Goal: Information Seeking & Learning: Check status

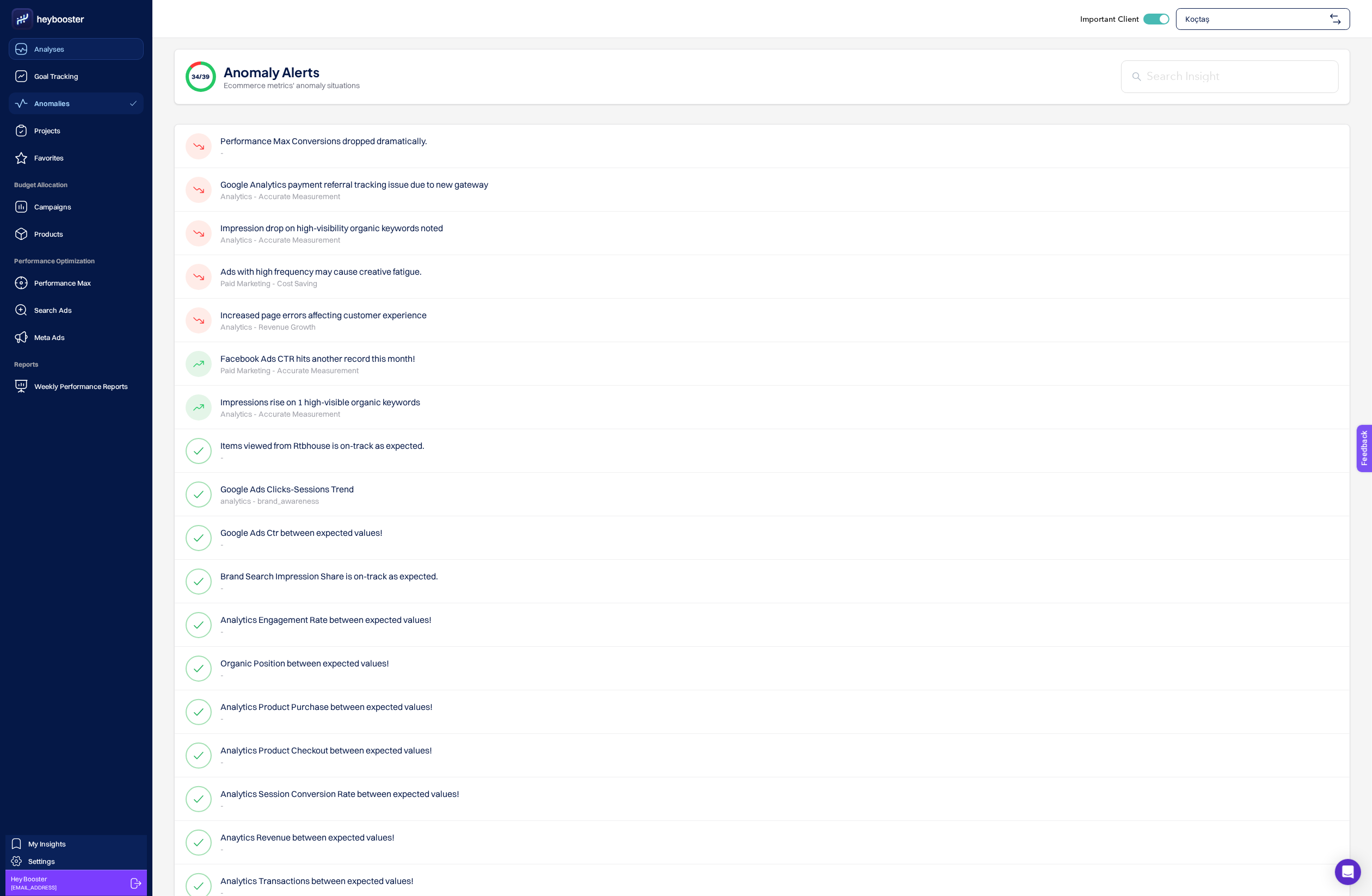
click at [25, 50] on icon at bounding box center [21, 51] width 11 height 4
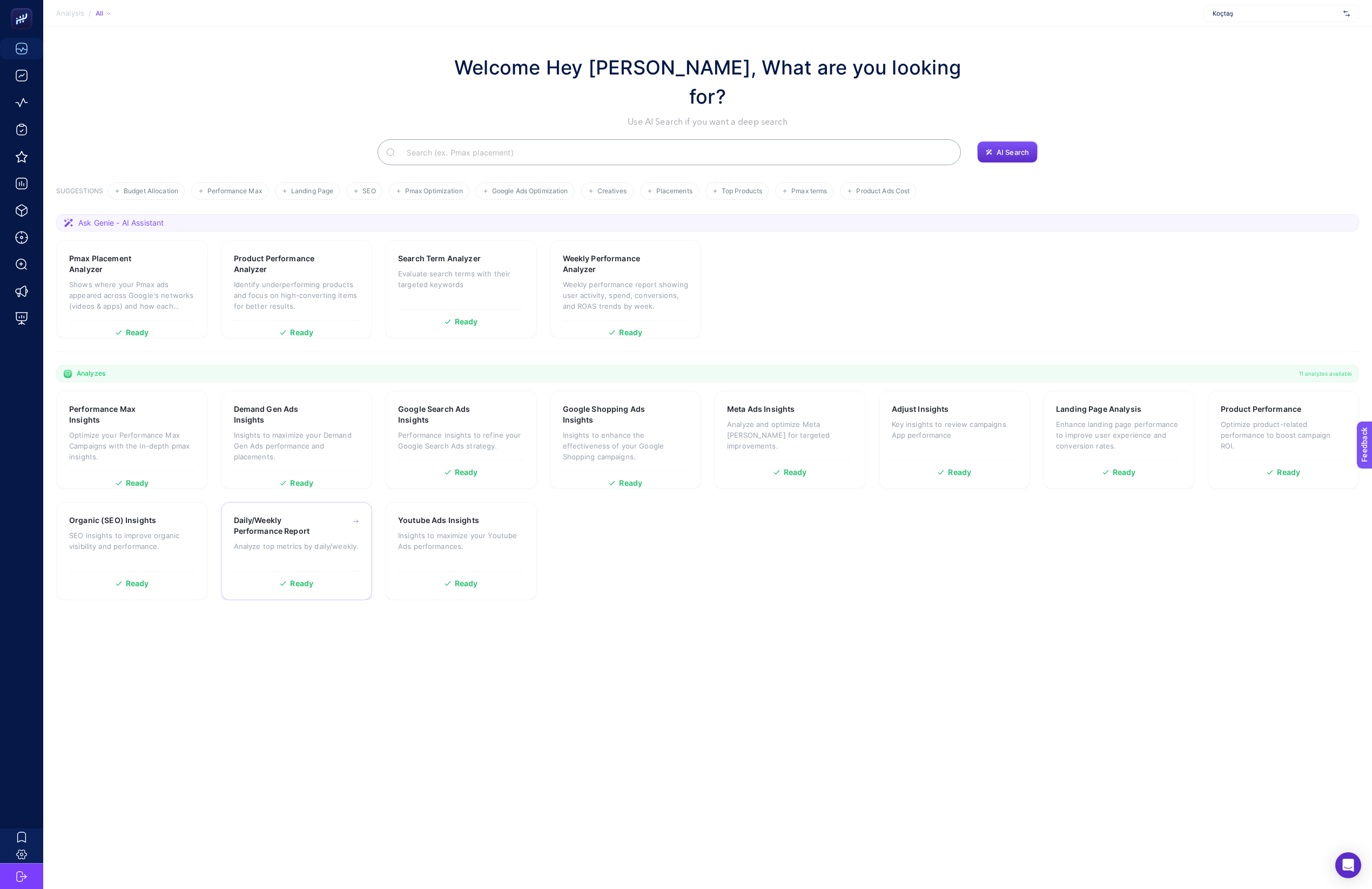
click at [305, 541] on p "Analyze top metrics by daily/weekly." at bounding box center [296, 546] width 126 height 11
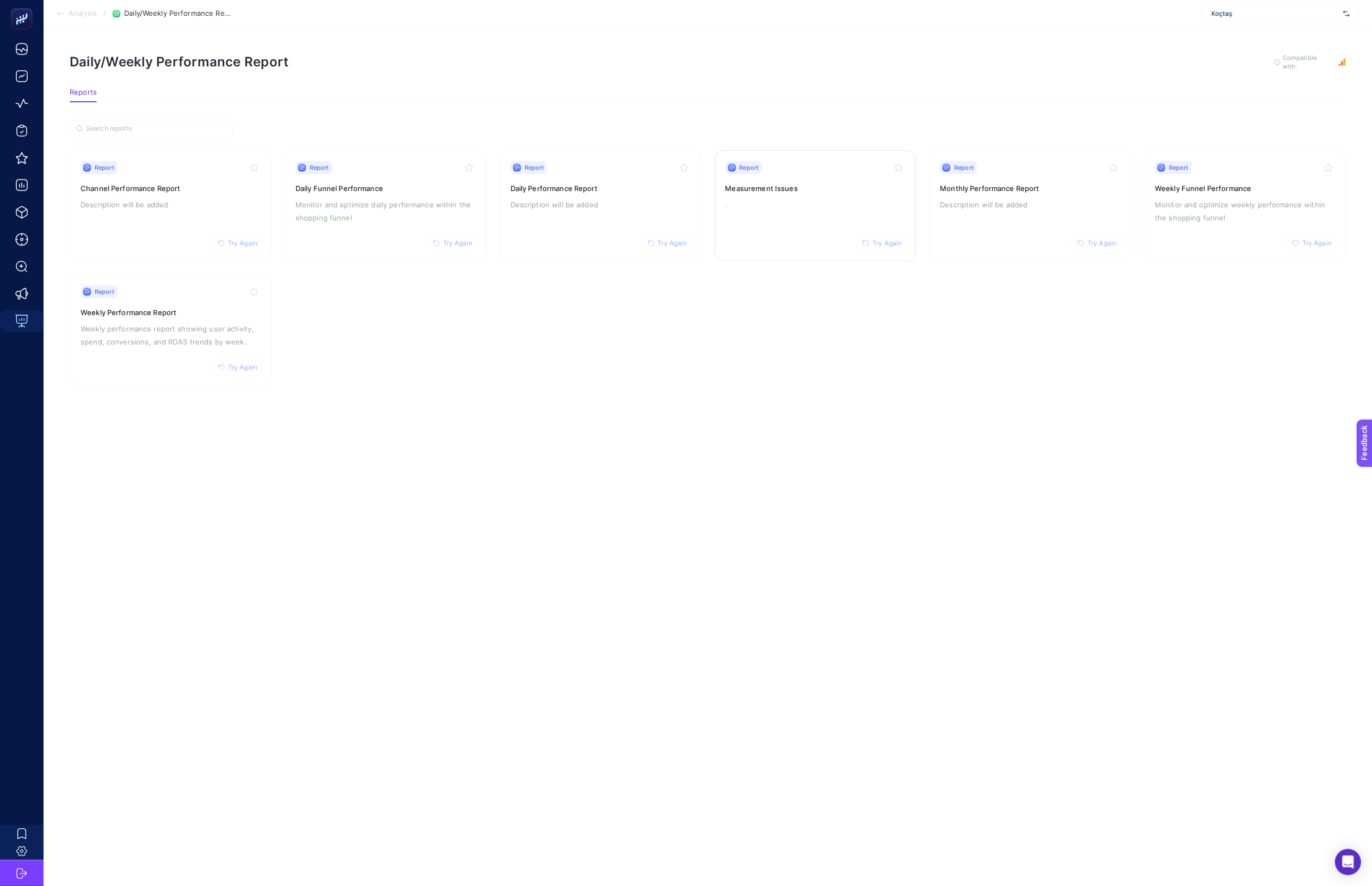
click at [848, 209] on div "Report Try Again Measurement Issues ." at bounding box center [816, 206] width 180 height 89
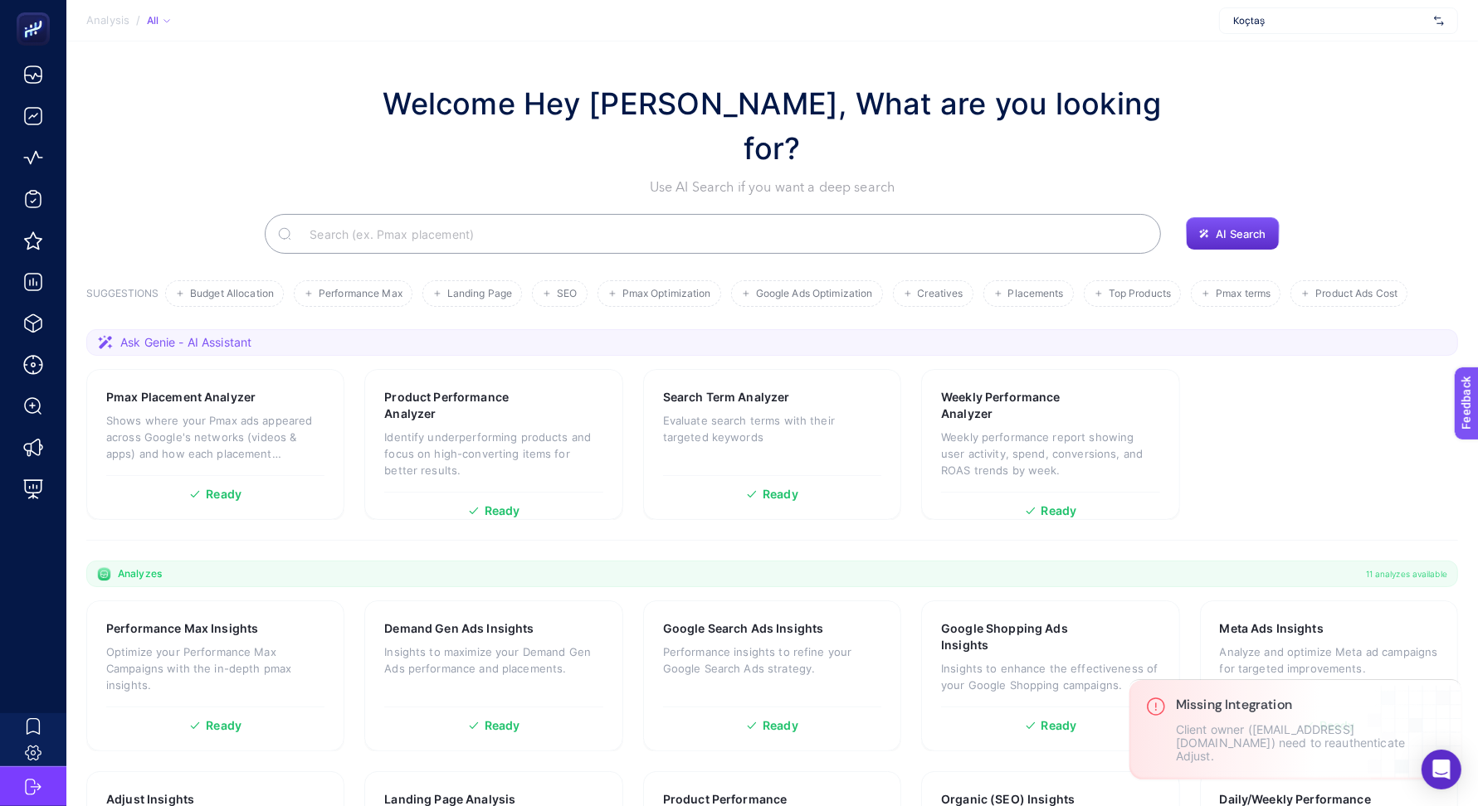
click at [1355, 27] on div "Koçtaş" at bounding box center [1338, 20] width 239 height 27
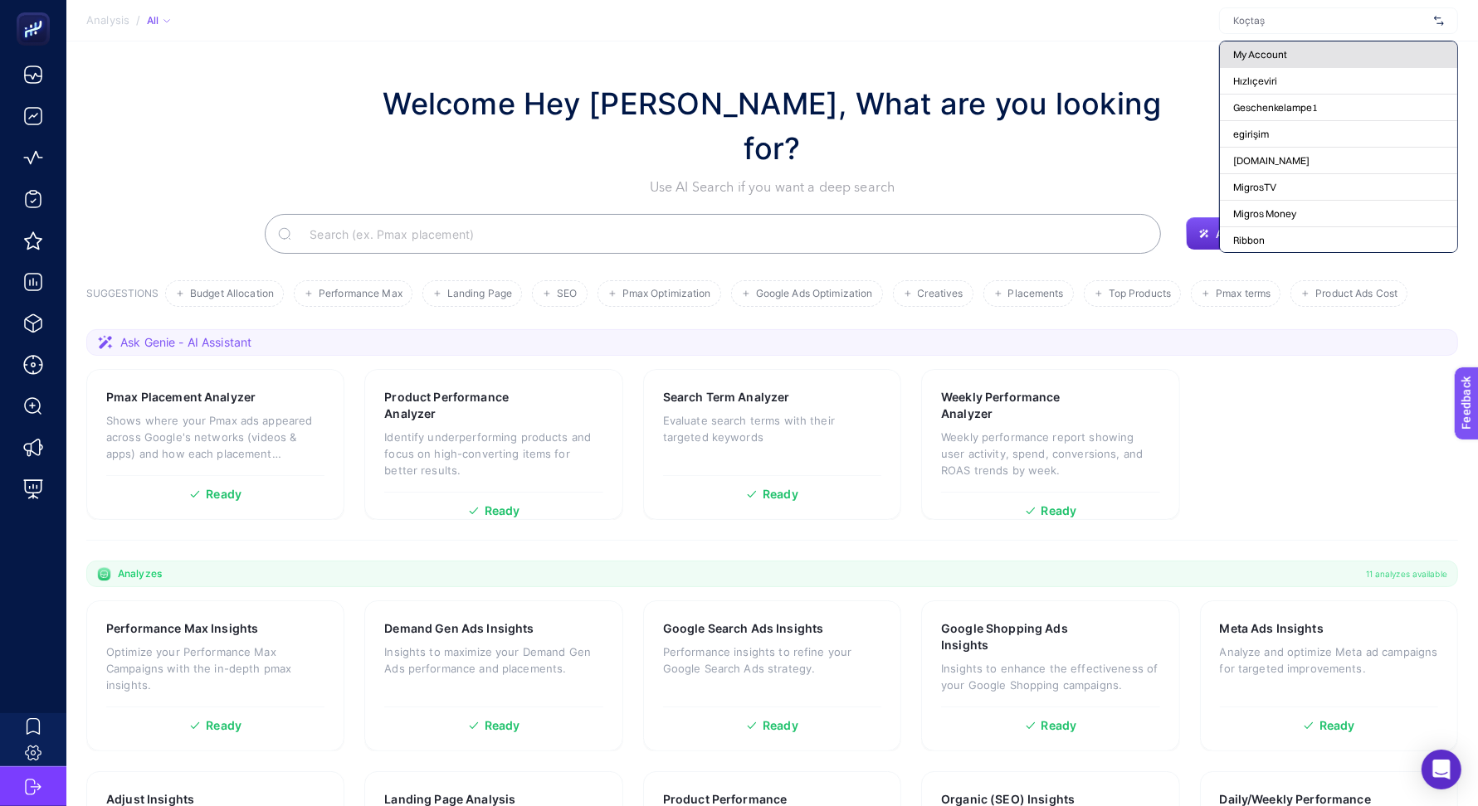
click at [1302, 61] on div "My Account" at bounding box center [1338, 54] width 237 height 27
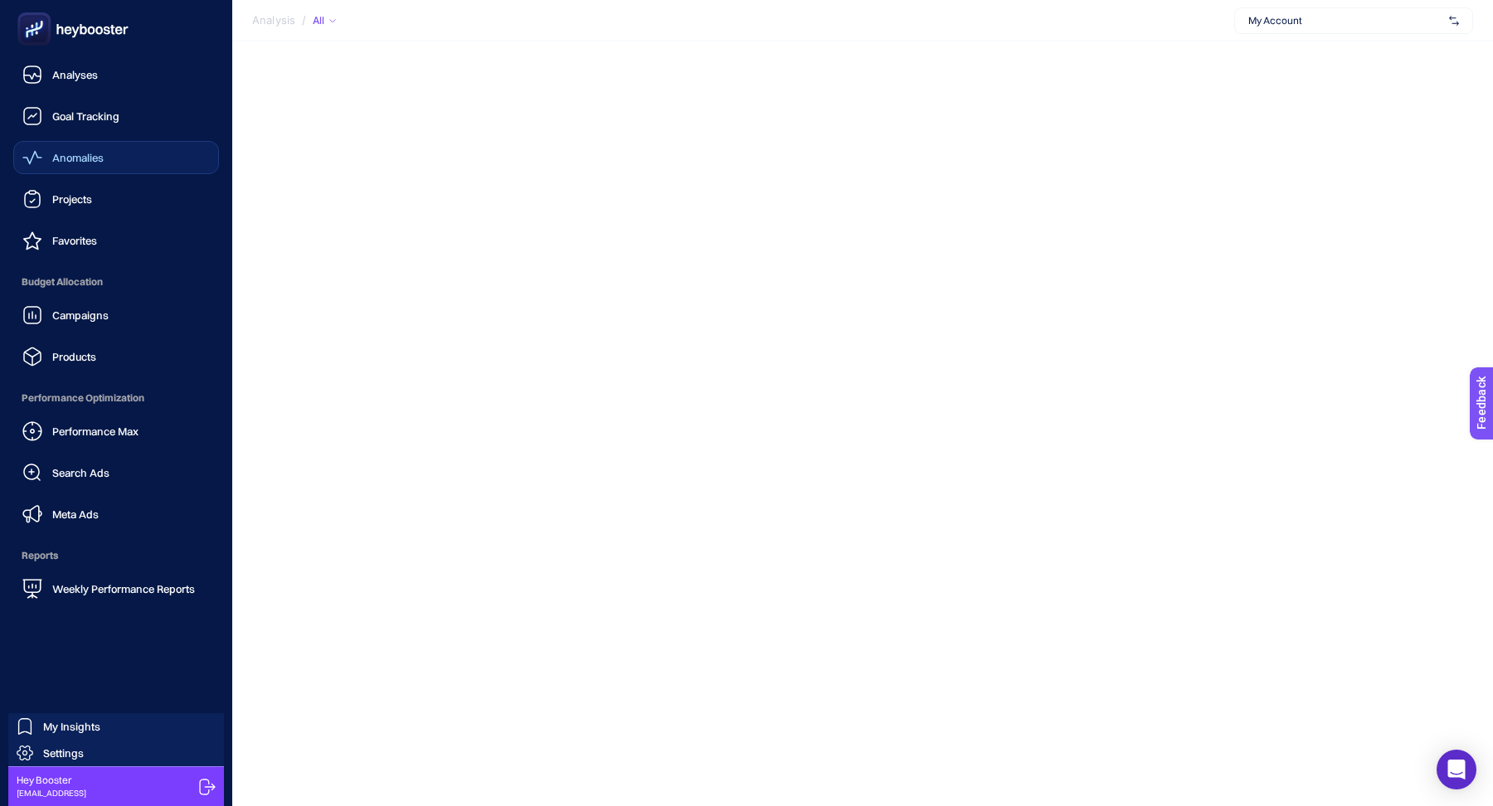
click at [60, 150] on div "Anomalies" at bounding box center [62, 158] width 81 height 20
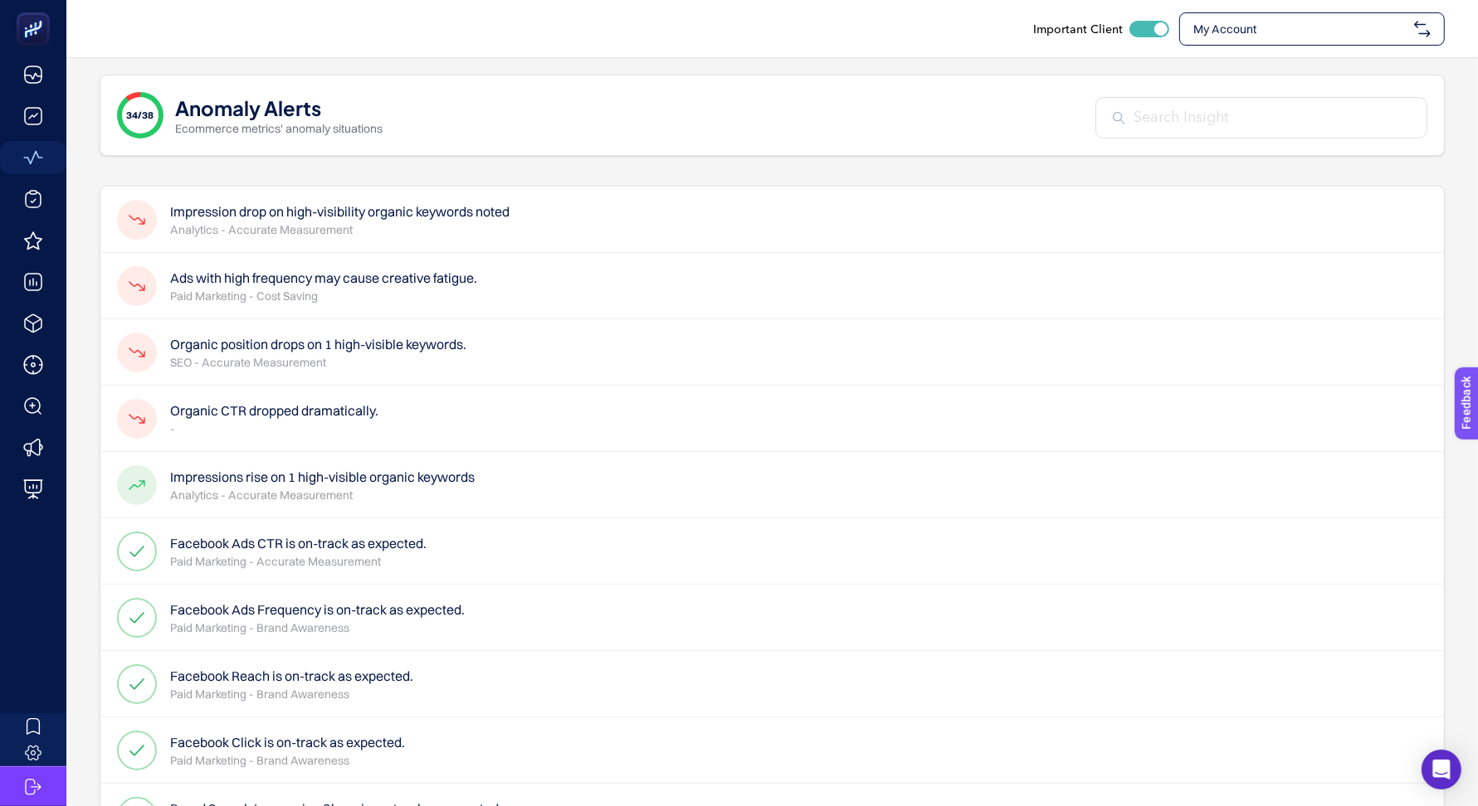
click at [911, 37] on div "Important Client My Account" at bounding box center [772, 28] width 1345 height 33
